Goal: Task Accomplishment & Management: Use online tool/utility

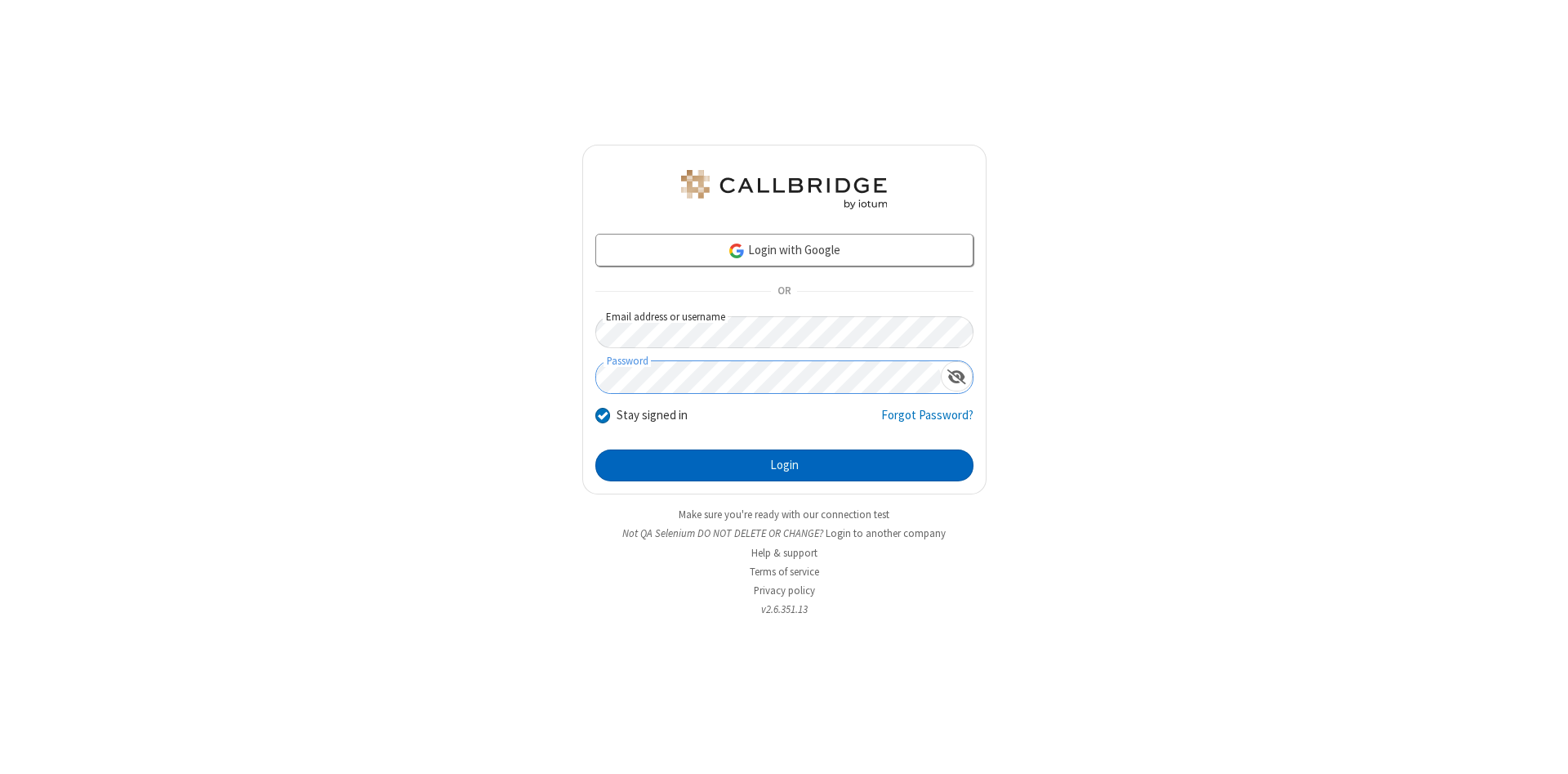
click at [784, 466] on button "Login" at bounding box center [784, 465] width 378 height 32
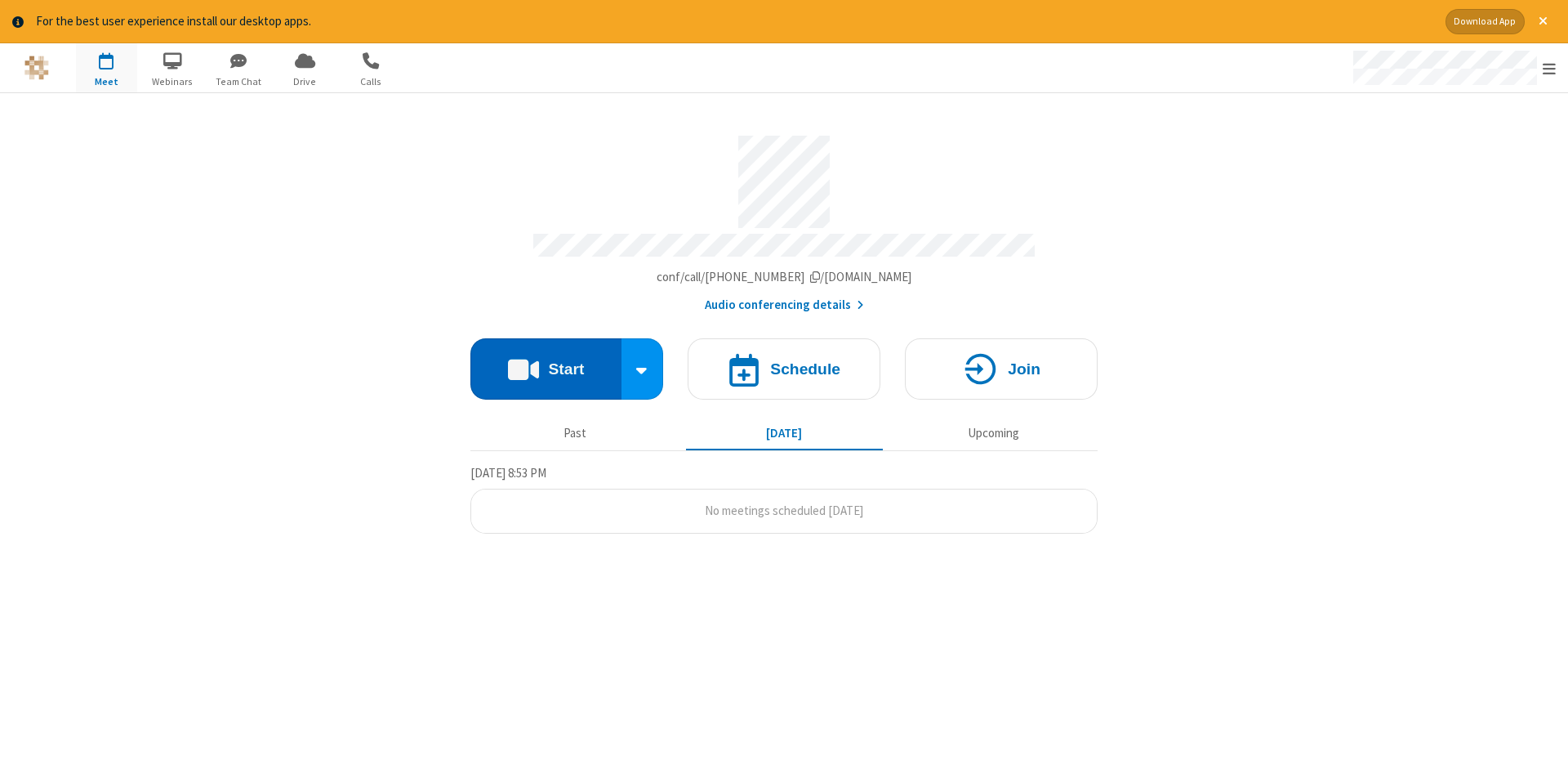
click at [545, 362] on button "Start" at bounding box center [546, 369] width 151 height 61
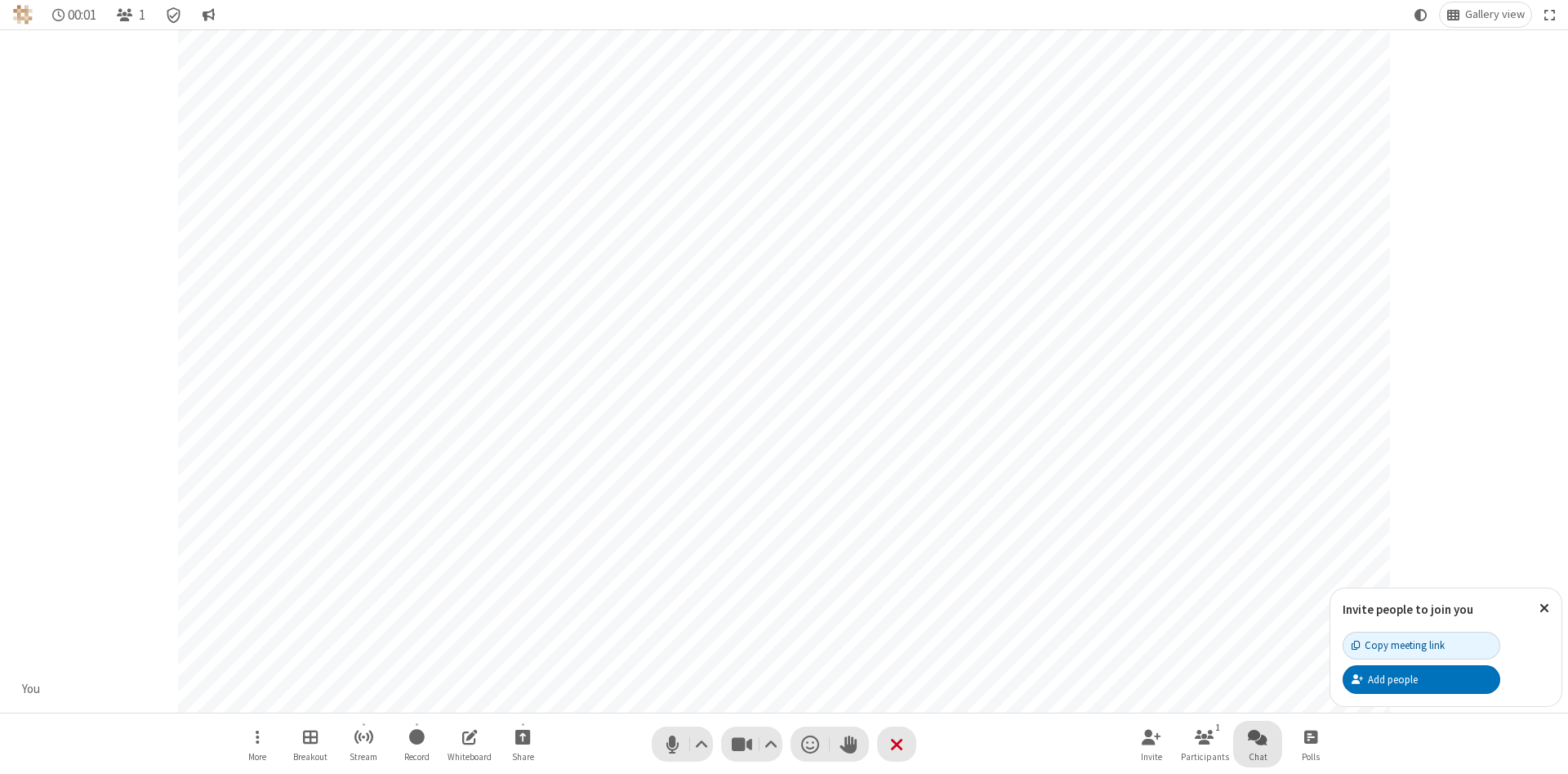
click at [1257, 736] on span "Open chat" at bounding box center [1257, 736] width 19 height 20
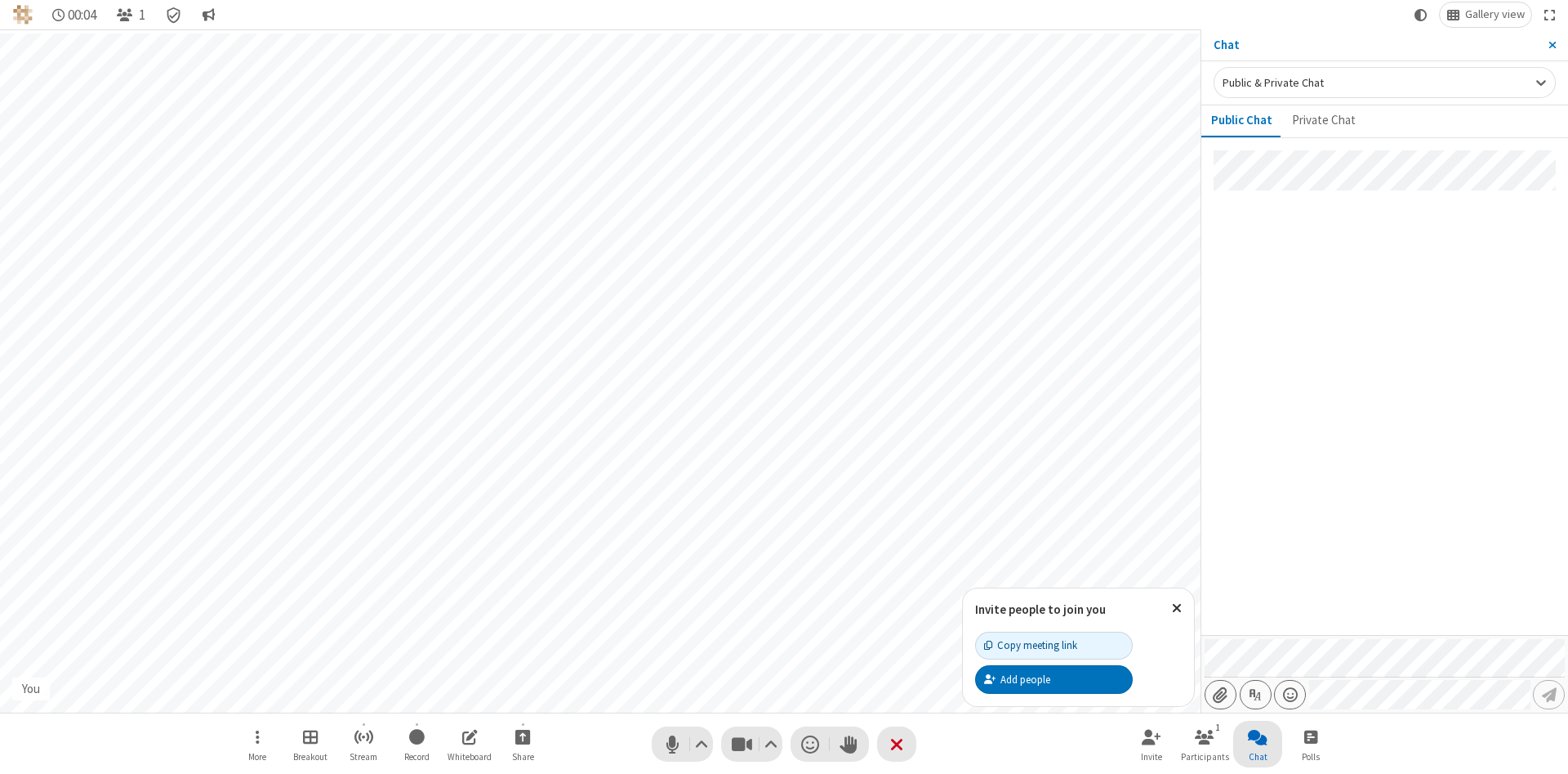
type input "C:\fakepath\doc_test.docx"
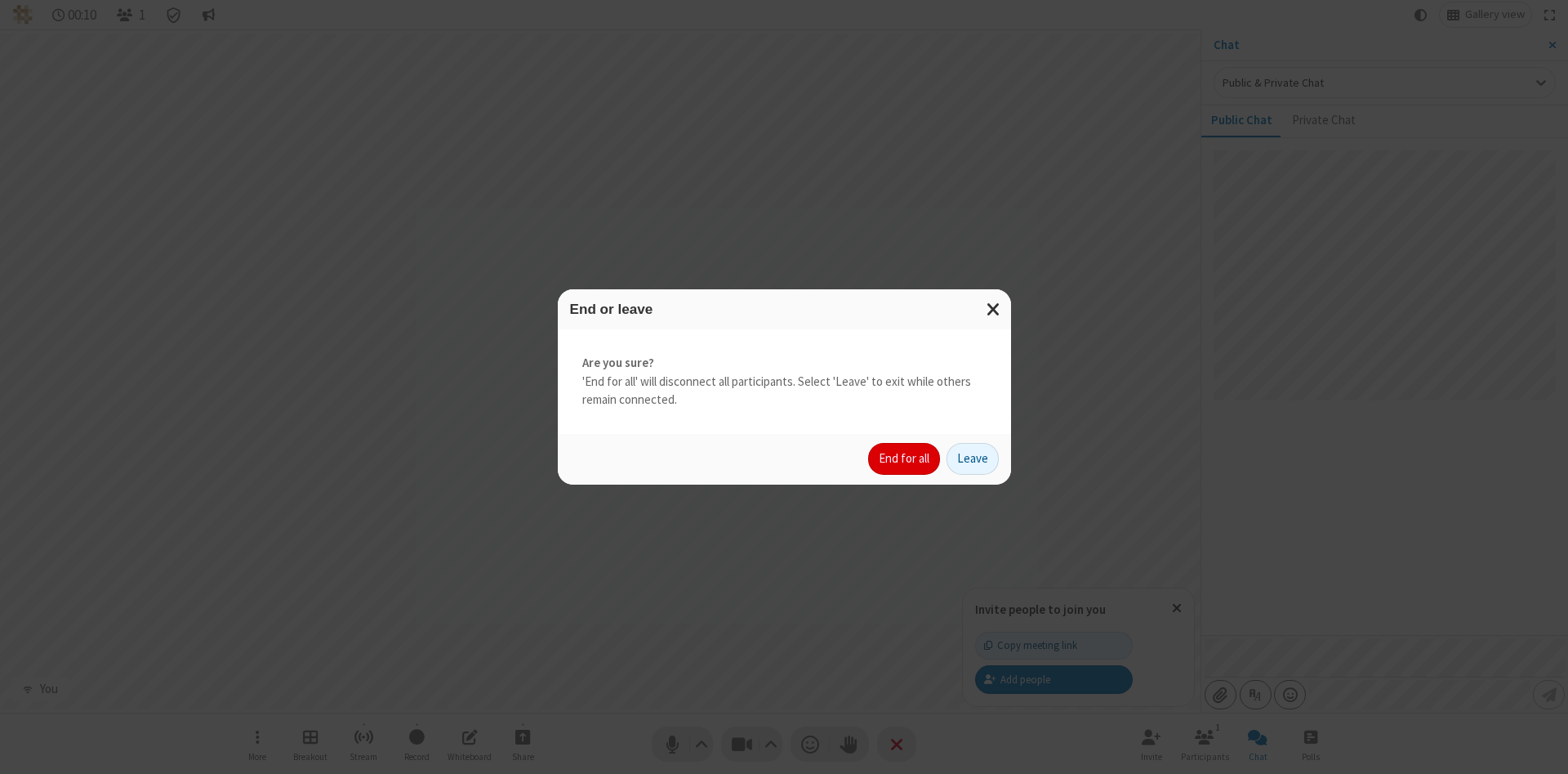
click at [905, 459] on button "End for all" at bounding box center [904, 459] width 72 height 32
